Goal: Task Accomplishment & Management: Manage account settings

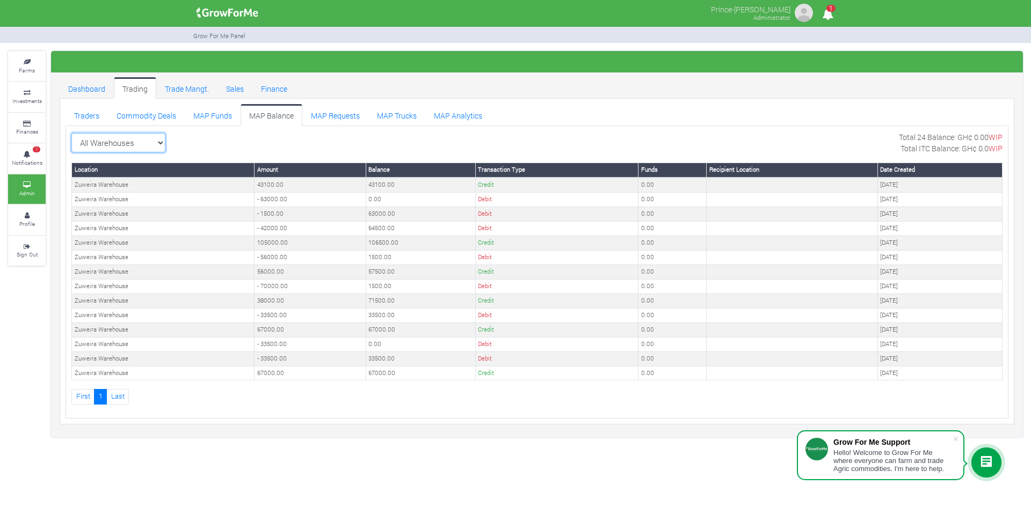
click at [139, 142] on select "All Warehouses TDX Navrongo Walewale Garu (Faranaya) Kintampo Langbensi WamiAgr…" at bounding box center [118, 142] width 94 height 19
select select "?warehouse=1"
click at [71, 133] on select "All Warehouses TDX Navrongo Walewale Garu (Faranaya) Kintampo Langbensi WamiAgr…" at bounding box center [118, 142] width 94 height 19
